Goal: Transaction & Acquisition: Subscribe to service/newsletter

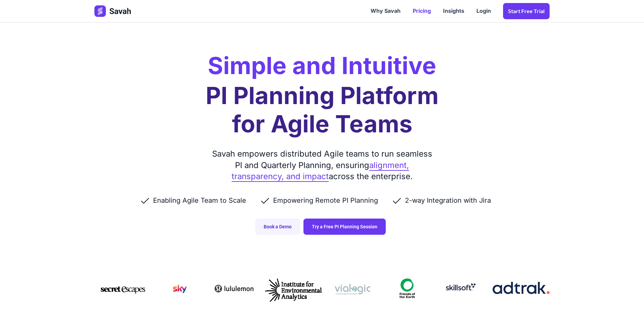
click at [428, 13] on link "Pricing" at bounding box center [421, 11] width 30 height 21
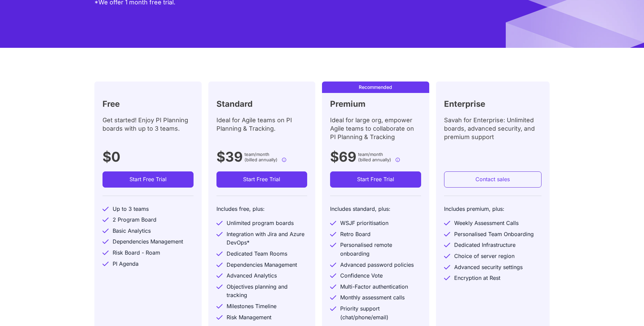
scroll to position [229, 0]
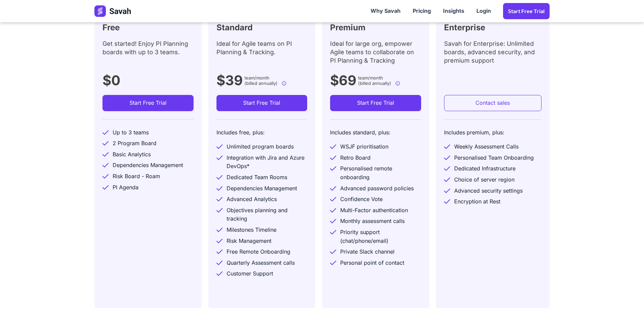
click at [148, 105] on link "Start Free Trial" at bounding box center [147, 103] width 91 height 16
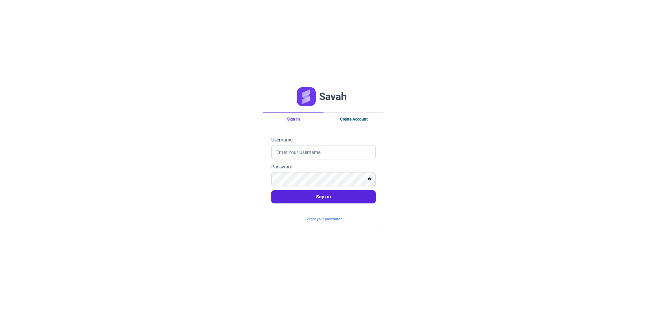
click at [348, 123] on button "Create Account" at bounding box center [353, 119] width 60 height 13
